Goal: Information Seeking & Learning: Learn about a topic

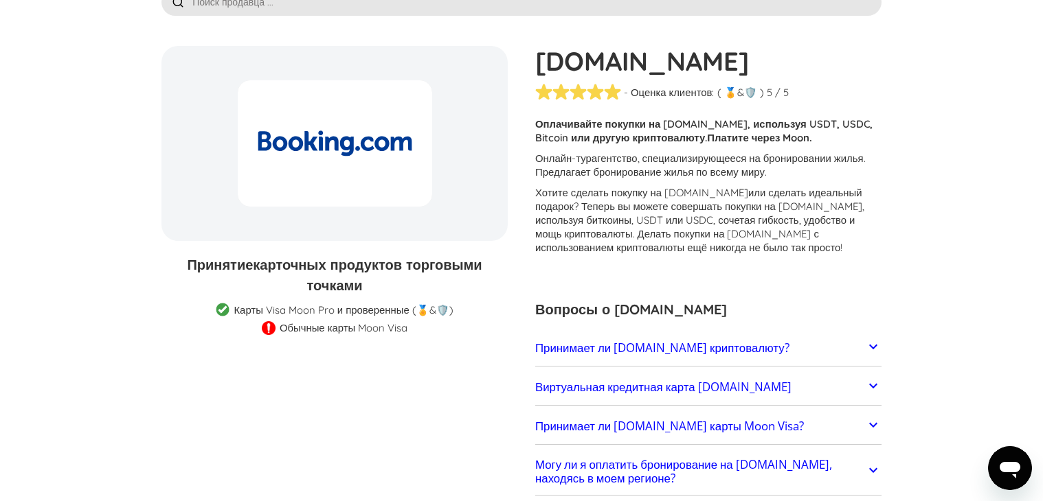
scroll to position [150, 0]
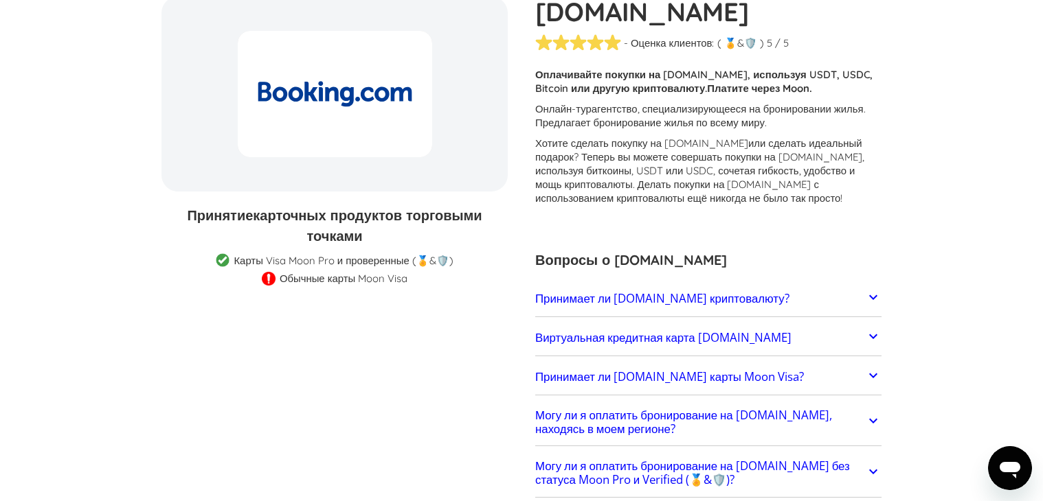
click at [866, 297] on icon at bounding box center [873, 297] width 16 height 16
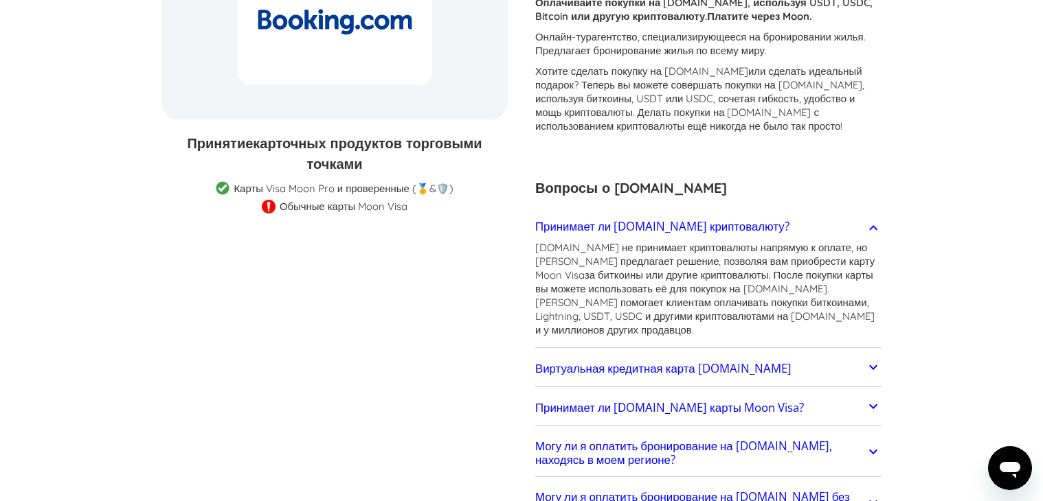
scroll to position [264, 0]
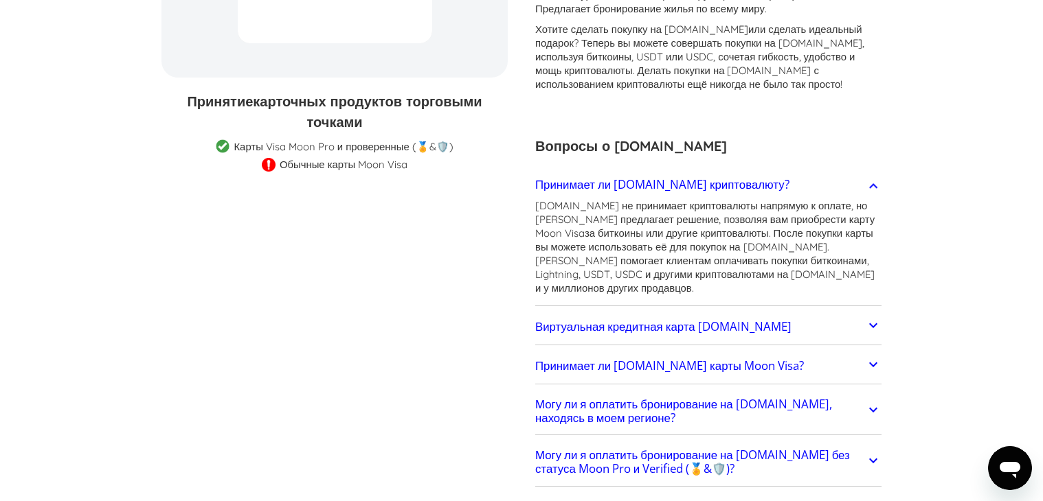
click at [874, 317] on icon at bounding box center [873, 325] width 16 height 16
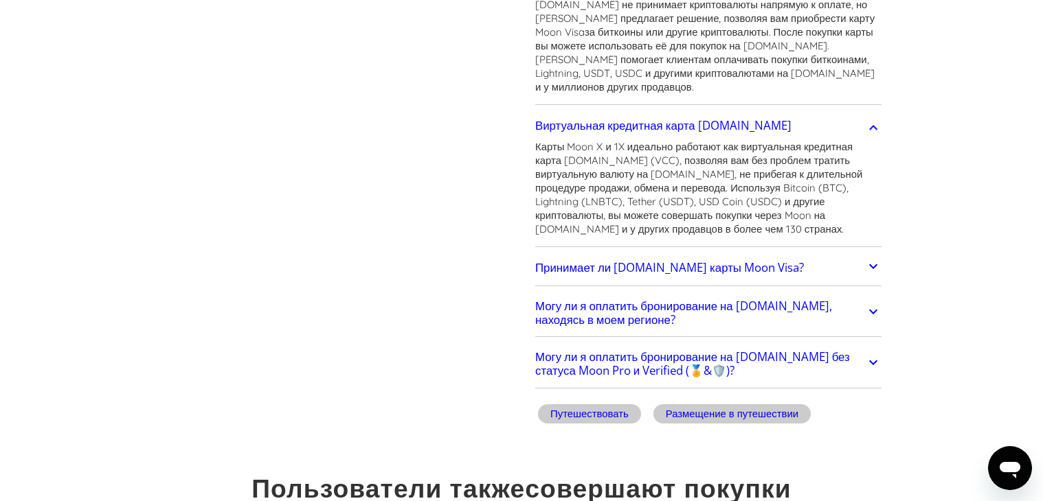
scroll to position [493, 0]
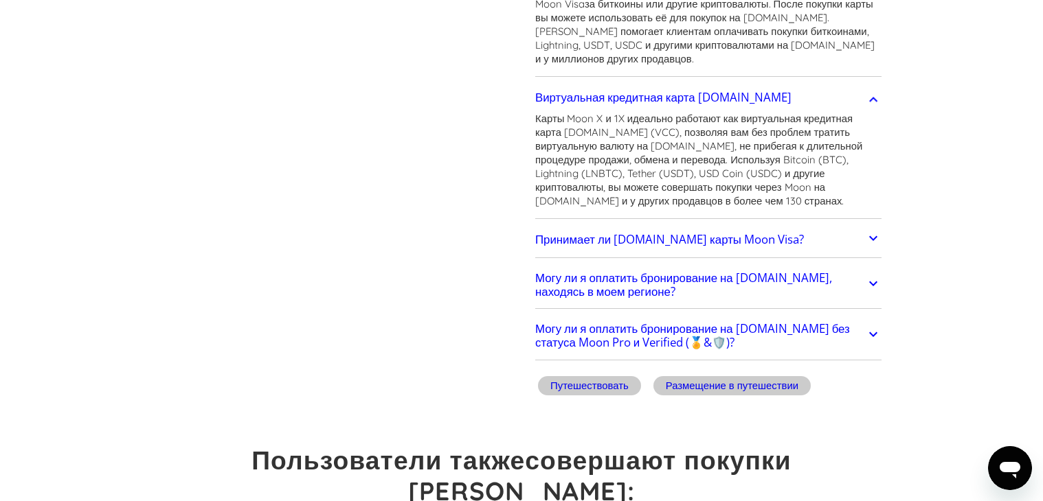
click at [865, 230] on icon at bounding box center [873, 238] width 16 height 16
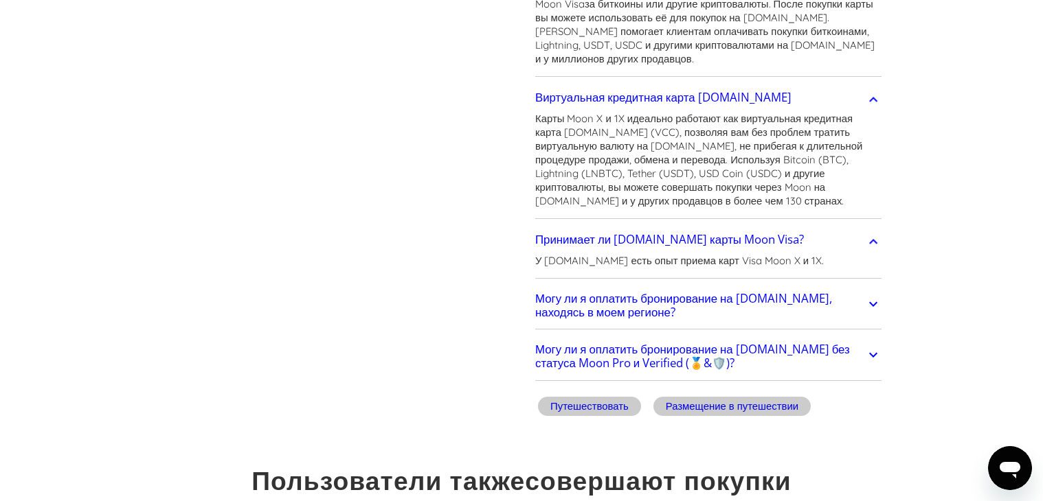
click at [869, 296] on icon at bounding box center [873, 304] width 16 height 16
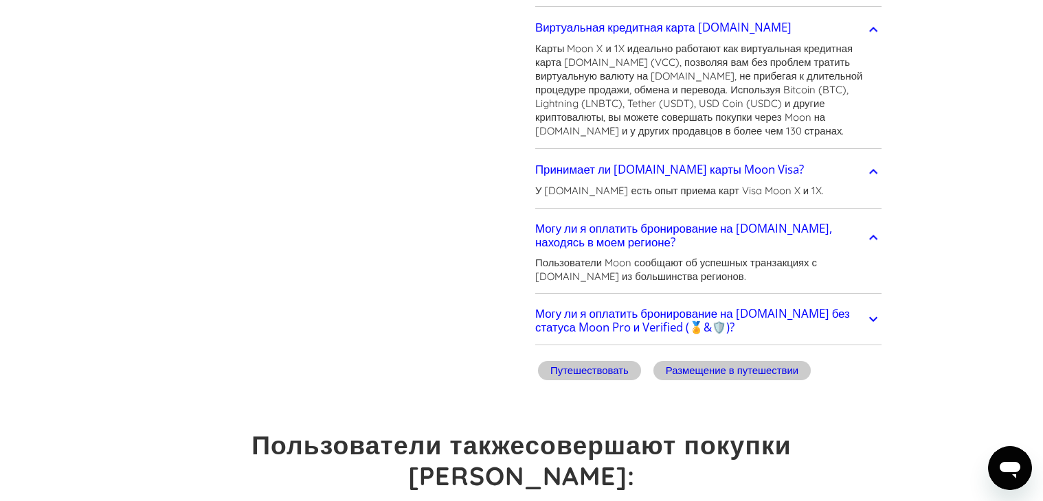
scroll to position [607, 0]
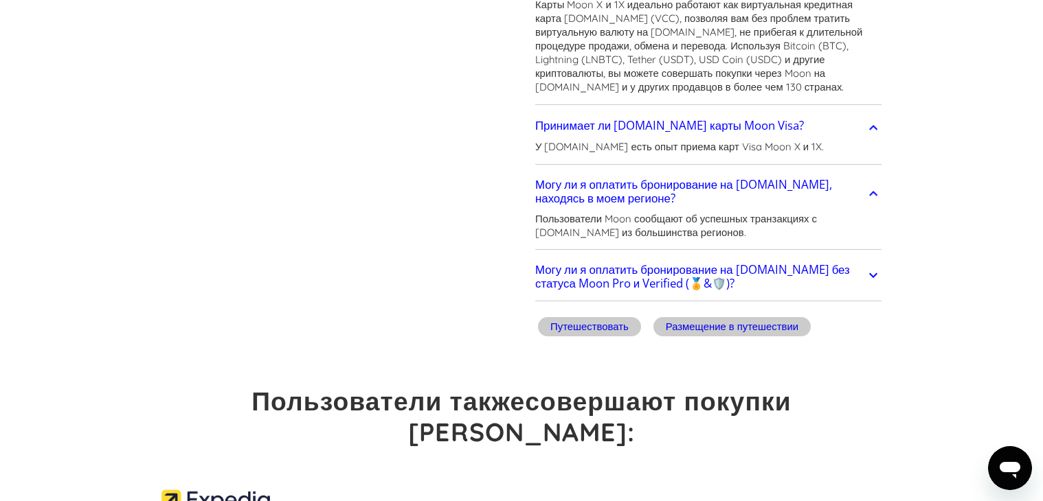
click at [863, 263] on h2 "Могу ли я оплатить бронирование на [DOMAIN_NAME] без статуса Moon Pro и Verifie…" at bounding box center [700, 276] width 330 height 27
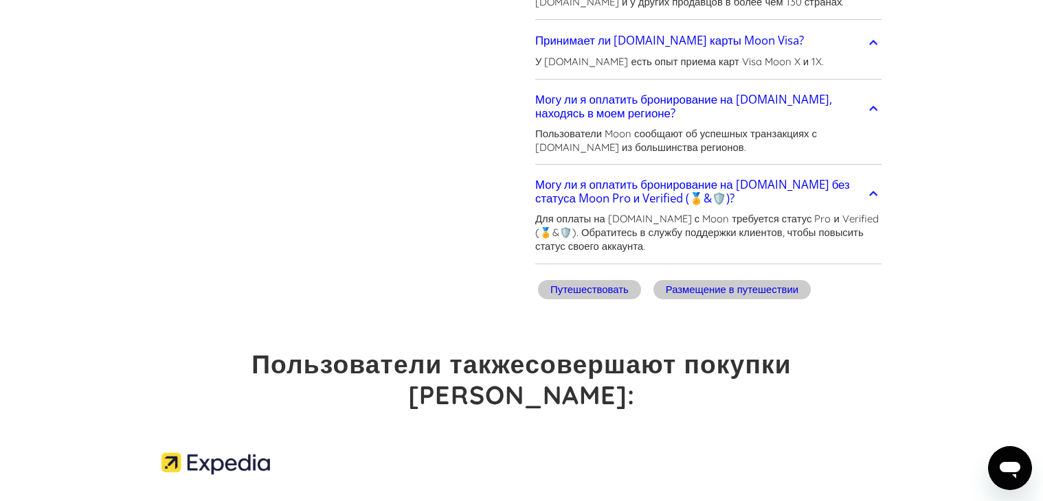
scroll to position [673, 0]
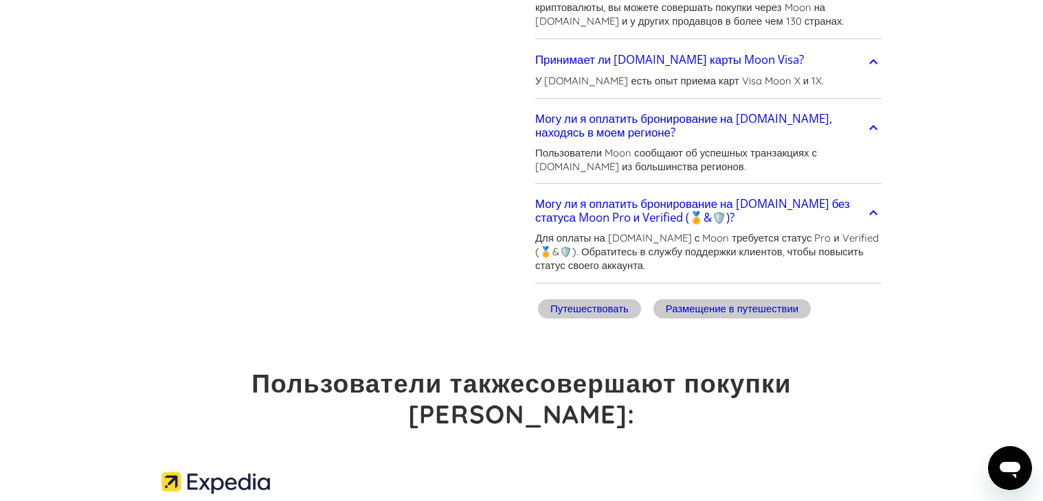
click at [576, 302] on font "Путешествовать" at bounding box center [589, 308] width 78 height 13
